Goal: Navigation & Orientation: Find specific page/section

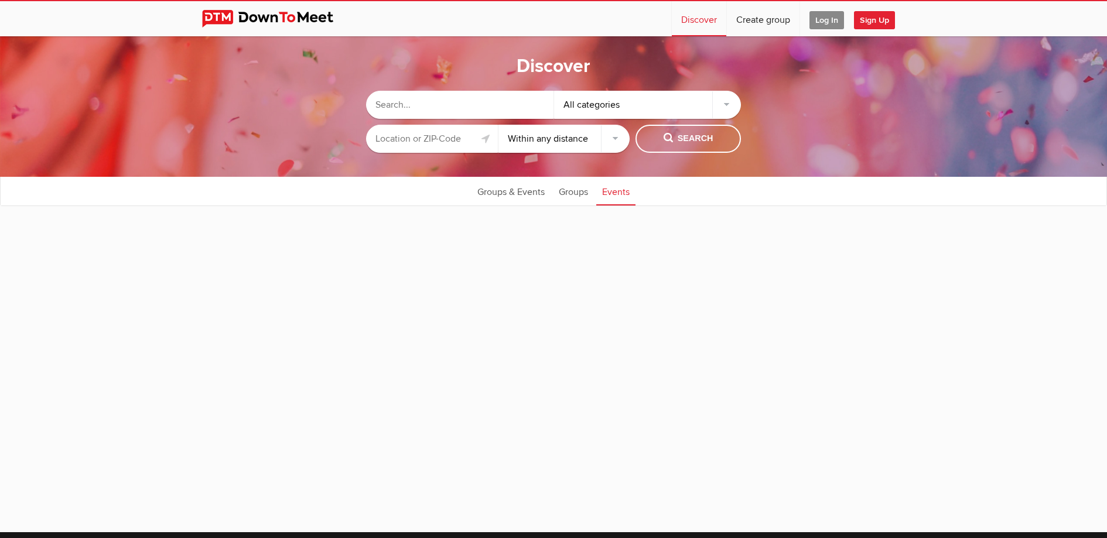
select select "null"
type input "Tel Aviv-Yafo, [GEOGRAPHIC_DATA]"
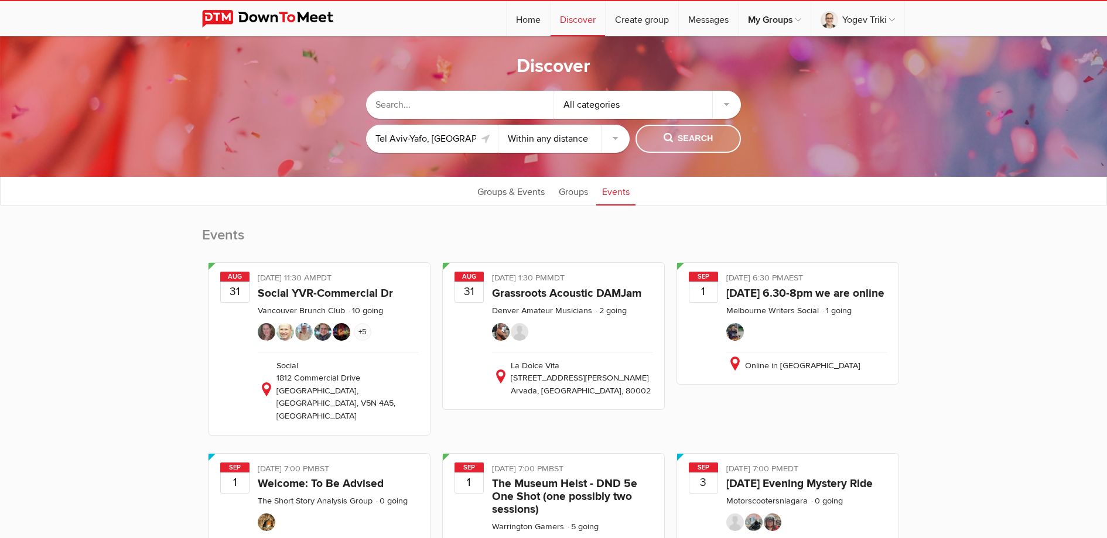
click at [658, 141] on button "Search" at bounding box center [688, 139] width 105 height 28
click at [542, 144] on select "Within 10 miles Within 25 miles Within 50 miles Within 100 miles Within any dis…" at bounding box center [564, 139] width 132 height 28
click at [498, 125] on select "Within 10 miles Within 25 miles Within 50 miles Within 100 miles Within any dis…" at bounding box center [564, 139] width 132 height 28
click at [671, 138] on span "Search" at bounding box center [689, 138] width 50 height 13
click at [588, 110] on div "All categories" at bounding box center [647, 105] width 187 height 28
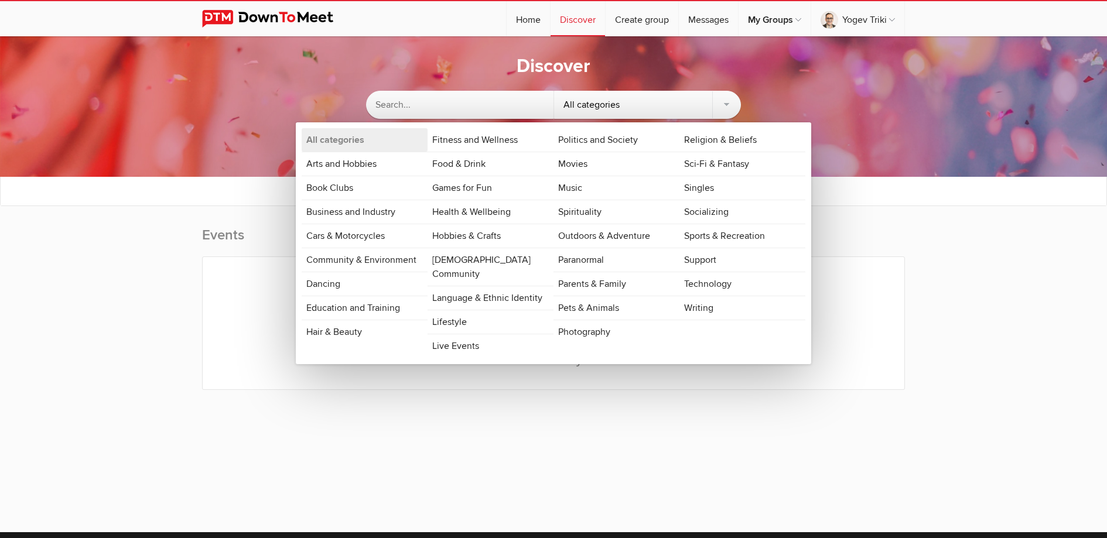
click at [98, 269] on sp-discover "Discover All categories All categories Arts and Hobbies Book Clubs Business and…" at bounding box center [553, 242] width 1107 height 412
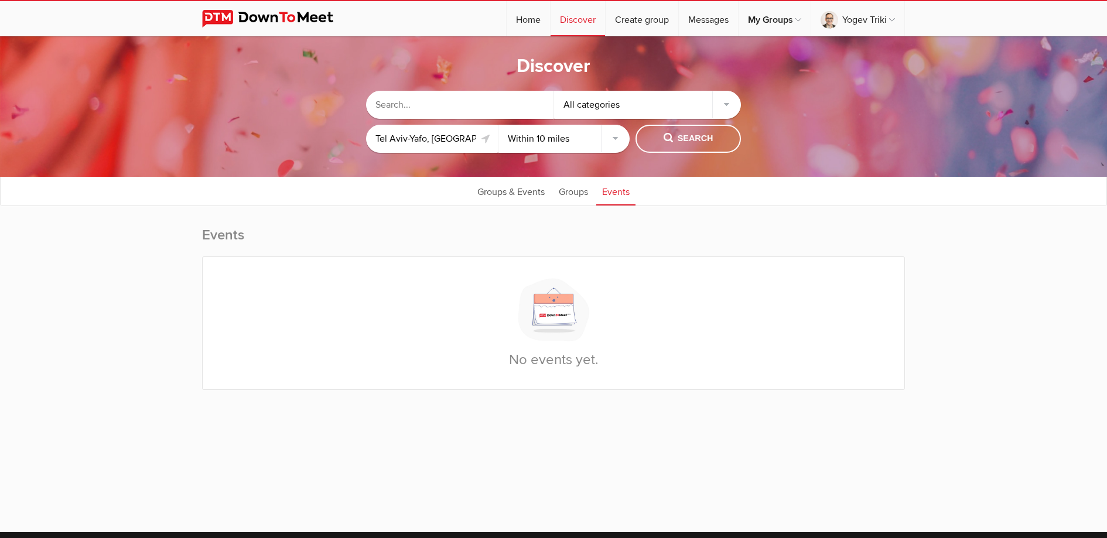
click at [562, 132] on select "Within 10 miles Within 25 miles Within 50 miles Within 100 miles Within any dis…" at bounding box center [564, 139] width 132 height 28
select select "50"
click at [498, 125] on select "Within 10 miles Within 25 miles Within 50 miles Within 100 miles Within any dis…" at bounding box center [564, 139] width 132 height 28
click at [667, 139] on span "Search" at bounding box center [689, 138] width 50 height 13
